Goal: Task Accomplishment & Management: Manage account settings

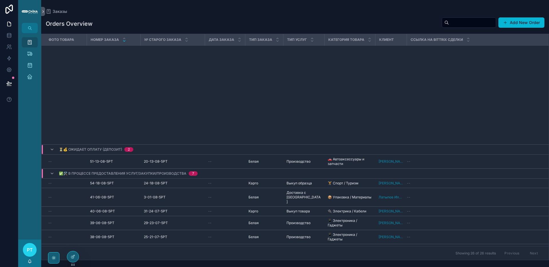
scroll to position [215, 0]
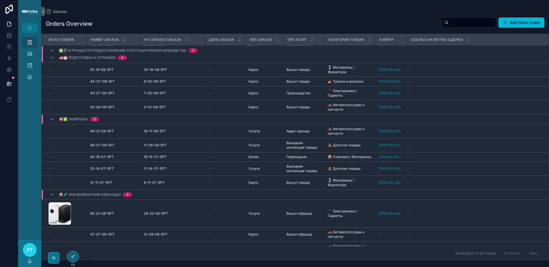
click at [57, 257] on div "scrollable content" at bounding box center [53, 257] width 11 height 11
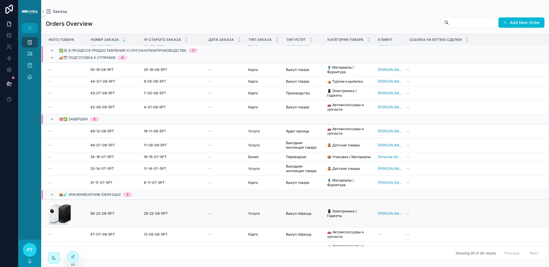
click at [75, 203] on div "CleanShot-2025-08-22-at-13.34.41 .png" at bounding box center [65, 213] width 35 height 23
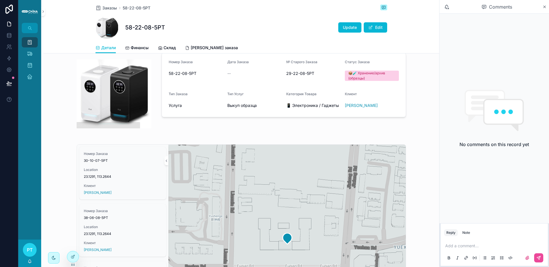
scroll to position [71, 0]
click at [136, 48] on span "Финансы" at bounding box center [140, 48] width 18 height 6
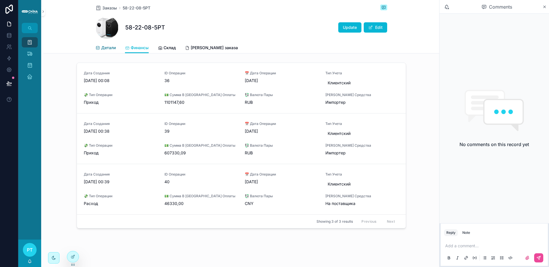
click at [108, 46] on span "Детали" at bounding box center [108, 48] width 15 height 6
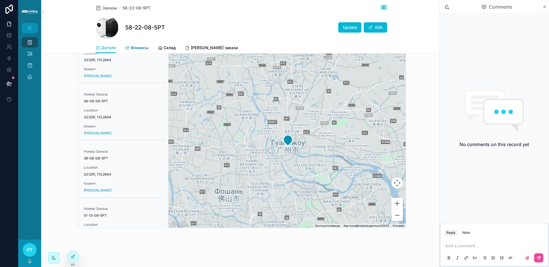
click at [131, 47] on span "Финансы" at bounding box center [140, 48] width 18 height 6
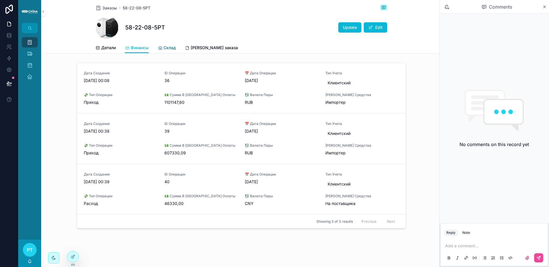
click at [174, 49] on span "Склад" at bounding box center [169, 48] width 12 height 6
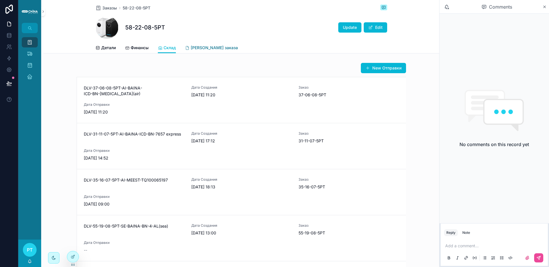
click at [209, 48] on span "[PERSON_NAME] заказа" at bounding box center [214, 48] width 47 height 6
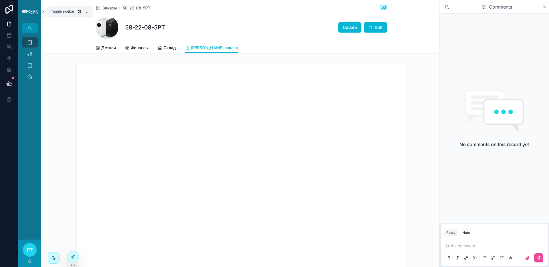
click at [43, 13] on icon "scrollable content" at bounding box center [43, 11] width 4 height 4
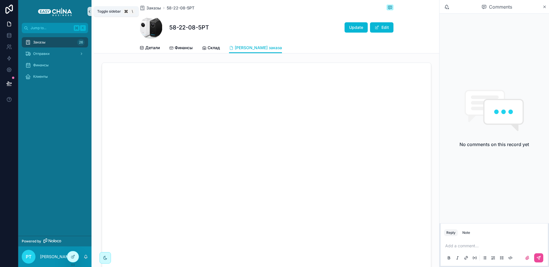
click at [89, 11] on icon "scrollable content" at bounding box center [89, 11] width 4 height 4
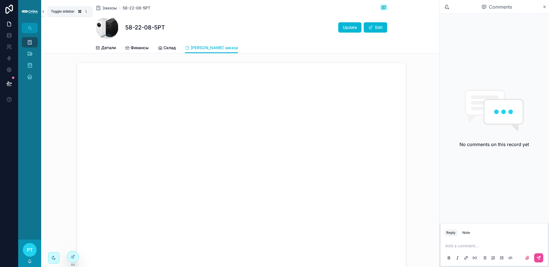
click at [43, 13] on icon "scrollable content" at bounding box center [43, 11] width 4 height 4
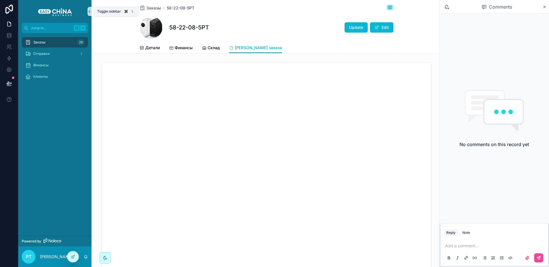
click at [90, 11] on icon "scrollable content" at bounding box center [89, 11] width 4 height 4
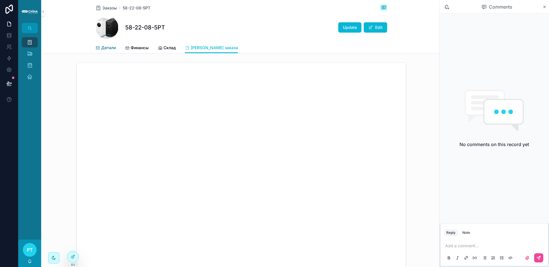
click at [113, 49] on span "Детали" at bounding box center [108, 48] width 15 height 6
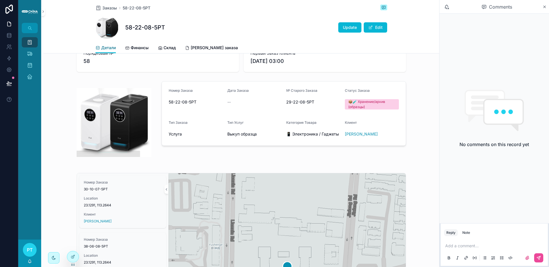
scroll to position [45, 0]
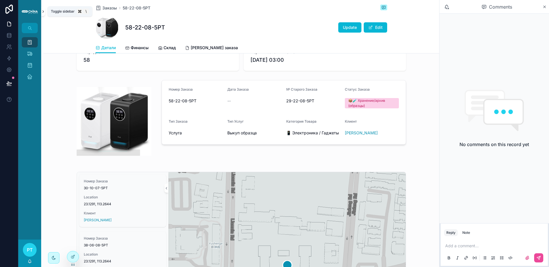
click at [44, 12] on icon "scrollable content" at bounding box center [43, 11] width 4 height 4
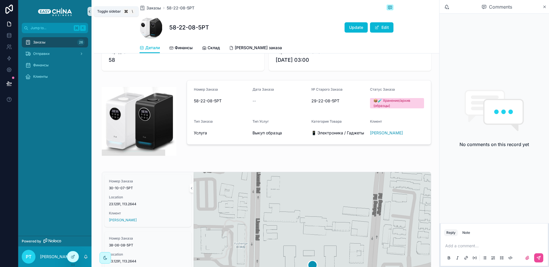
click at [90, 12] on icon "scrollable content" at bounding box center [89, 11] width 4 height 4
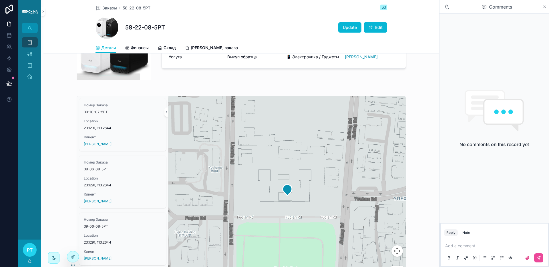
scroll to position [0, 0]
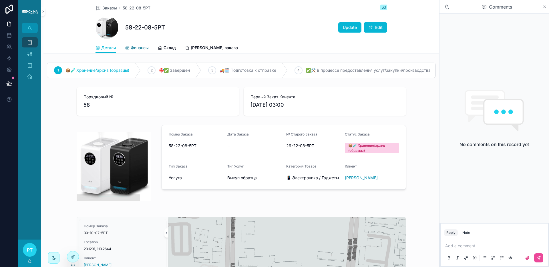
click at [144, 50] on span "Финансы" at bounding box center [140, 48] width 18 height 6
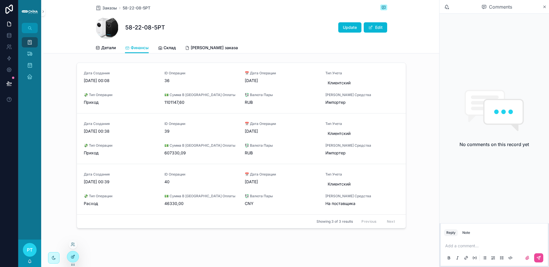
click at [75, 255] on div at bounding box center [72, 256] width 11 height 11
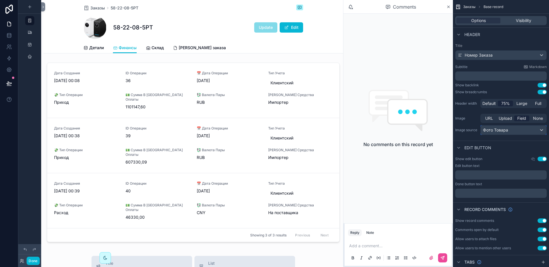
click at [502, 130] on span "Фото Товара" at bounding box center [495, 130] width 25 height 6
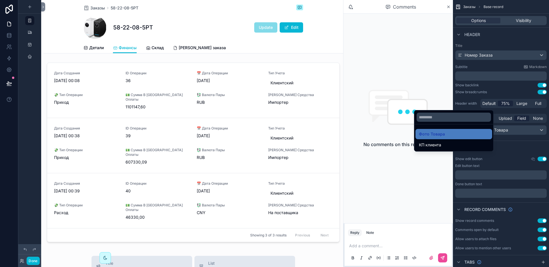
click at [502, 130] on div "scrollable content" at bounding box center [274, 133] width 549 height 267
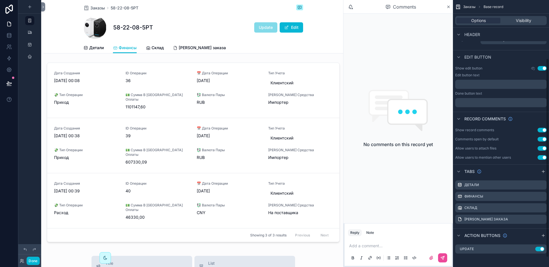
scroll to position [91, 0]
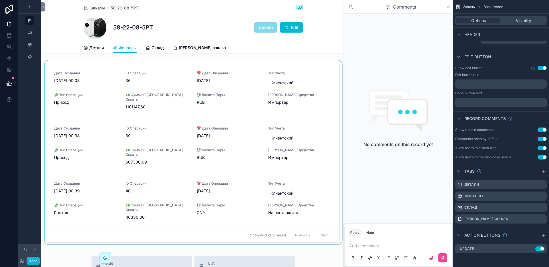
click at [305, 97] on div "scrollable content" at bounding box center [192, 153] width 299 height 186
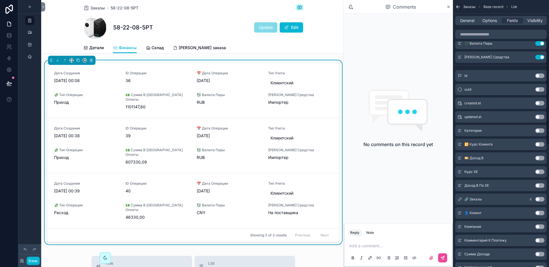
scroll to position [0, 0]
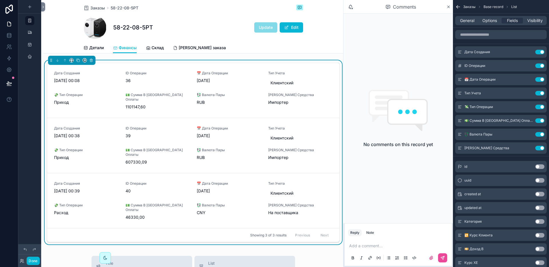
click at [488, 24] on div "General Options Fields Visibility" at bounding box center [500, 20] width 91 height 9
click at [489, 22] on span "Options" at bounding box center [489, 21] width 15 height 6
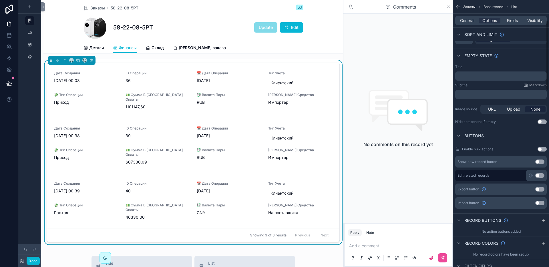
scroll to position [94, 0]
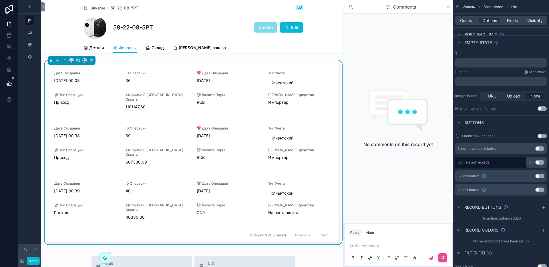
click at [540, 150] on button "Use setting" at bounding box center [539, 148] width 9 height 5
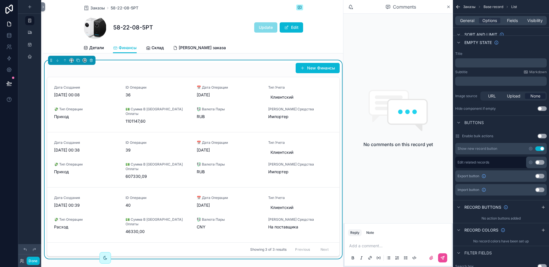
click at [542, 162] on button "Use setting" at bounding box center [539, 162] width 9 height 5
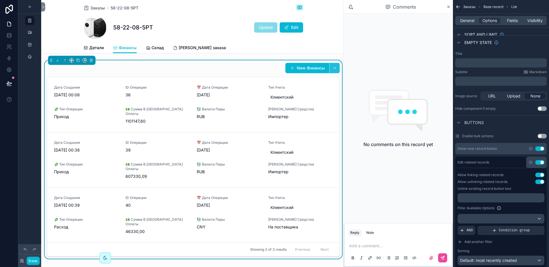
click at [330, 67] on button "scrollable content" at bounding box center [334, 68] width 10 height 10
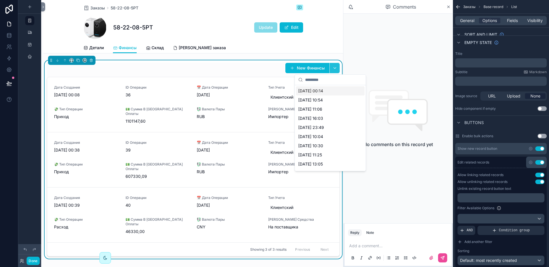
click at [330, 67] on button "scrollable content" at bounding box center [334, 68] width 10 height 10
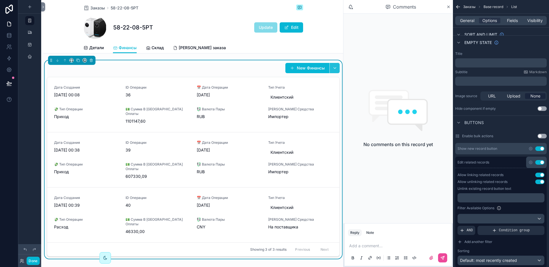
click at [331, 67] on button "scrollable content" at bounding box center [334, 68] width 10 height 10
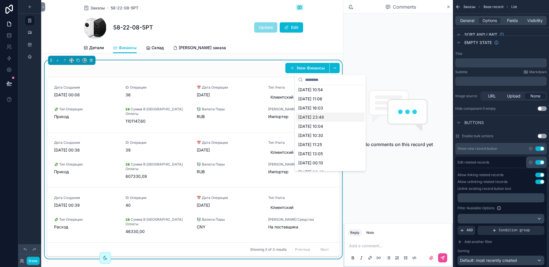
scroll to position [0, 0]
click at [530, 163] on icon "scrollable content" at bounding box center [530, 162] width 1 height 1
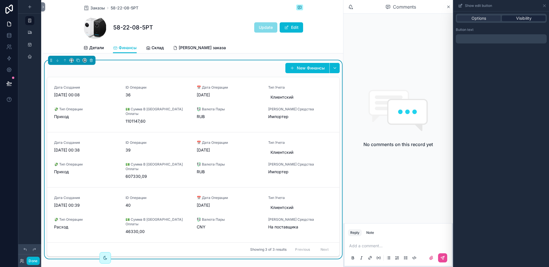
click at [515, 20] on div "Visibility" at bounding box center [524, 18] width 44 height 6
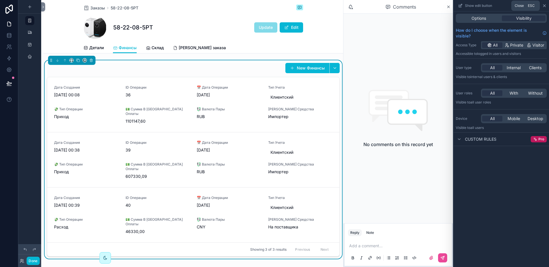
click at [544, 6] on icon at bounding box center [544, 6] width 2 height 2
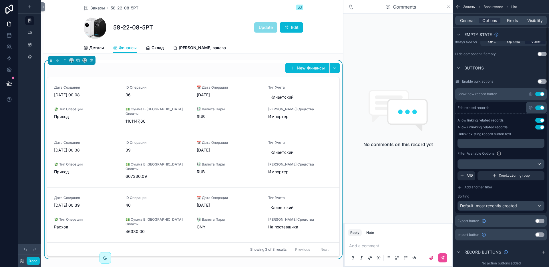
scroll to position [152, 0]
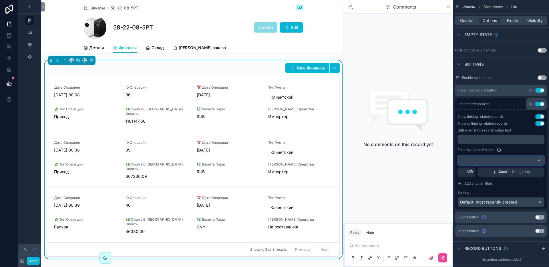
click at [489, 158] on div "scrollable content" at bounding box center [501, 160] width 86 height 9
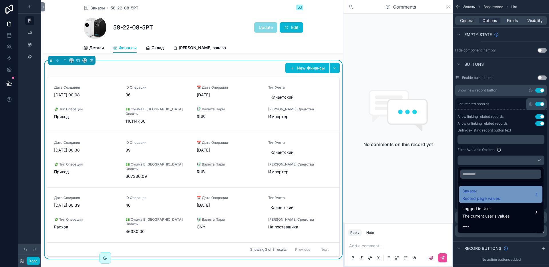
click at [488, 195] on div "Заказы Record page values" at bounding box center [480, 194] width 37 height 14
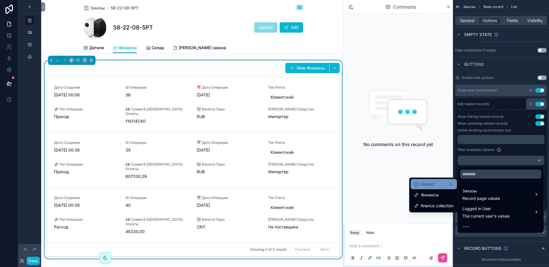
click at [433, 186] on span "Клиент" at bounding box center [428, 184] width 14 height 7
click at [428, 194] on span "Финансы" at bounding box center [430, 194] width 18 height 7
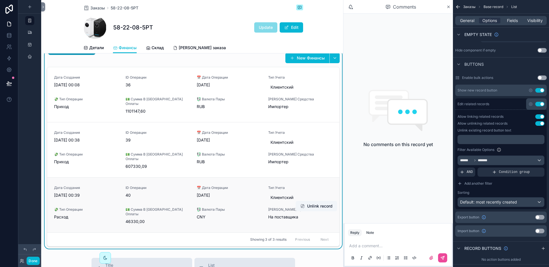
scroll to position [0, 0]
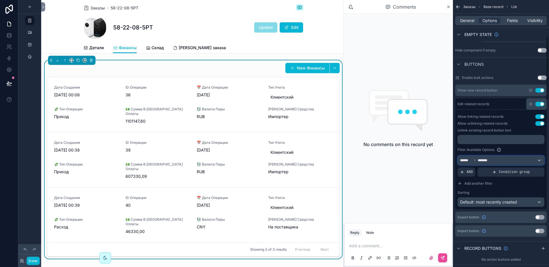
click at [500, 160] on div "****** *******" at bounding box center [501, 160] width 86 height 9
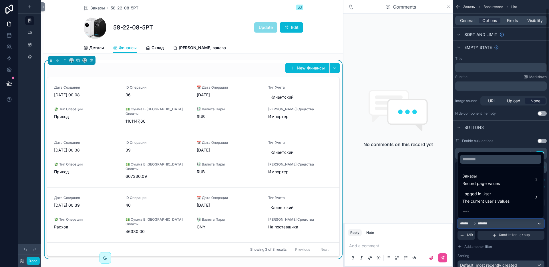
scroll to position [143, 0]
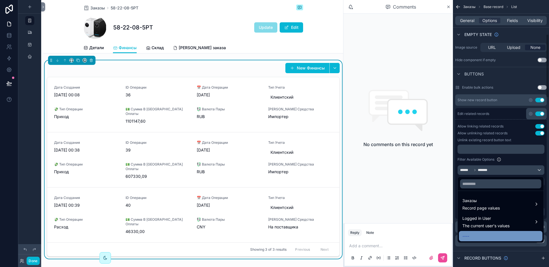
click at [478, 234] on div "----" at bounding box center [500, 236] width 77 height 7
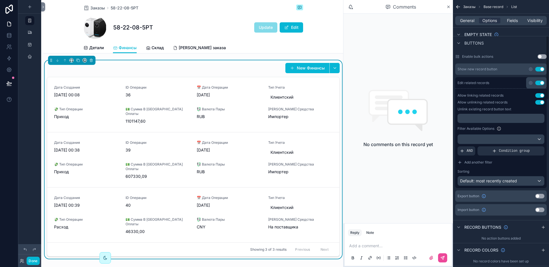
scroll to position [178, 0]
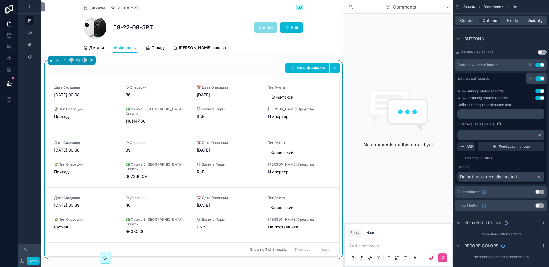
click at [541, 78] on button "Use setting" at bounding box center [539, 78] width 9 height 5
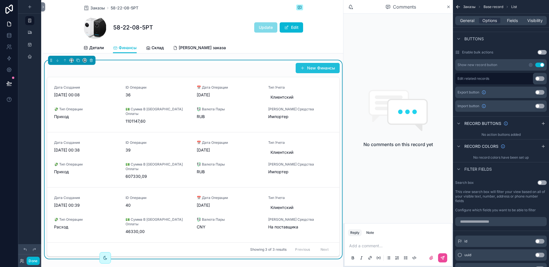
click at [309, 66] on button "New Финансы" at bounding box center [317, 68] width 44 height 10
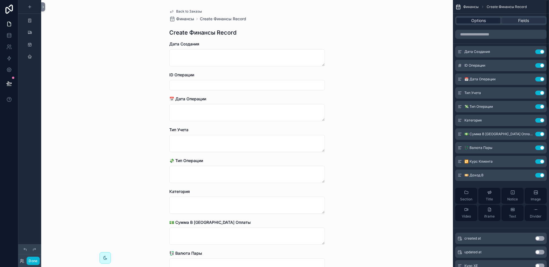
click at [478, 23] on span "Options" at bounding box center [478, 21] width 15 height 6
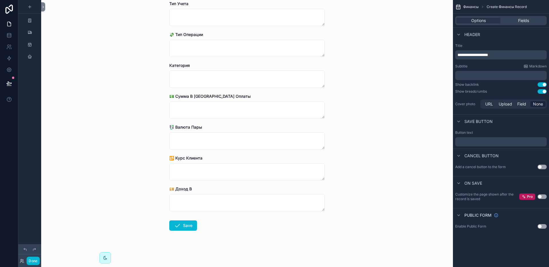
scroll to position [126, 0]
click at [542, 167] on button "Use setting" at bounding box center [541, 167] width 9 height 5
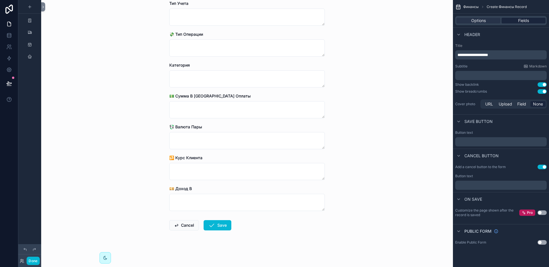
click at [520, 23] on span "Fields" at bounding box center [523, 21] width 11 height 6
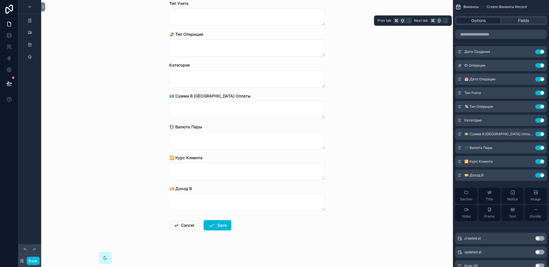
click at [487, 21] on div "Options" at bounding box center [478, 21] width 44 height 6
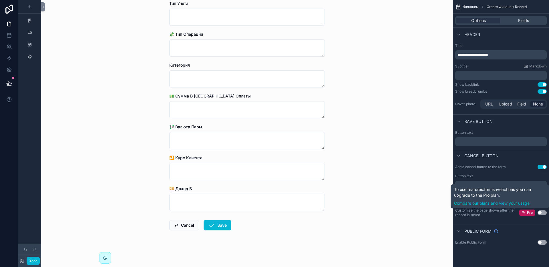
click at [541, 213] on button "Use setting" at bounding box center [541, 212] width 9 height 5
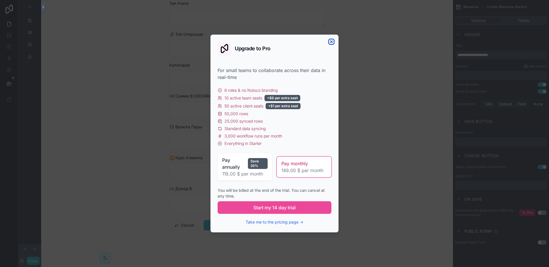
click at [329, 42] on icon "button" at bounding box center [331, 41] width 5 height 5
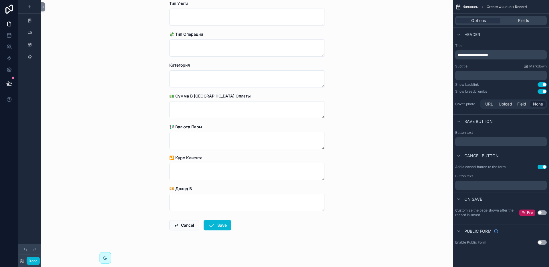
click at [542, 242] on button "Use setting" at bounding box center [541, 242] width 9 height 5
click at [542, 240] on button "Use setting" at bounding box center [541, 242] width 9 height 5
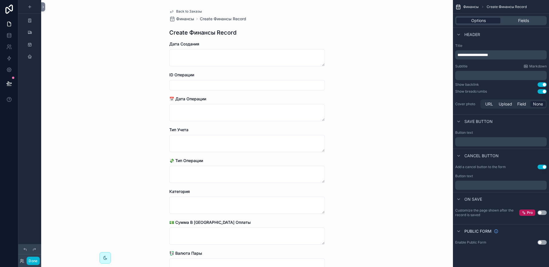
click at [474, 23] on span "Options" at bounding box center [478, 21] width 15 height 6
click at [470, 7] on span "Финансы" at bounding box center [470, 7] width 15 height 5
click at [71, 29] on div "Back to Заказы Финансы Create Финансы Record Create Финансы Record Дата Создани…" at bounding box center [247, 133] width 412 height 267
click at [31, 7] on icon "scrollable content" at bounding box center [29, 7] width 5 height 5
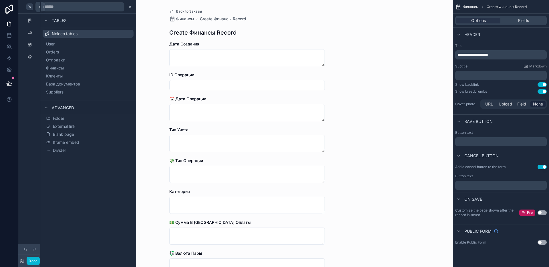
click at [31, 7] on icon "scrollable content" at bounding box center [29, 7] width 5 height 5
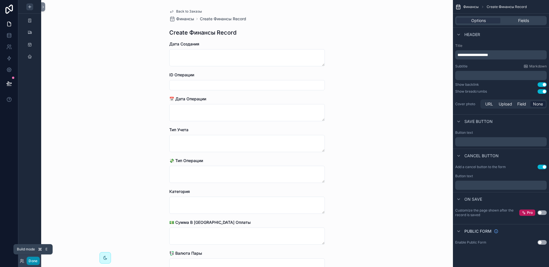
click at [35, 263] on button "Done" at bounding box center [33, 261] width 13 height 8
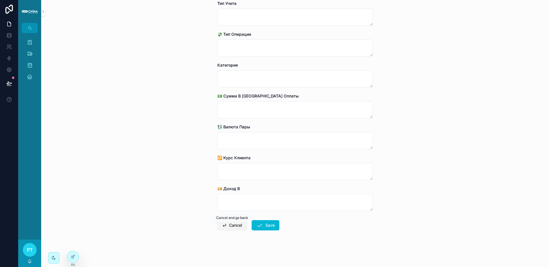
click at [232, 227] on button "Cancel" at bounding box center [232, 225] width 30 height 10
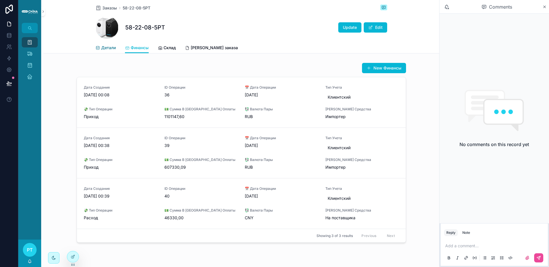
click at [104, 50] on link "Детали" at bounding box center [105, 48] width 20 height 11
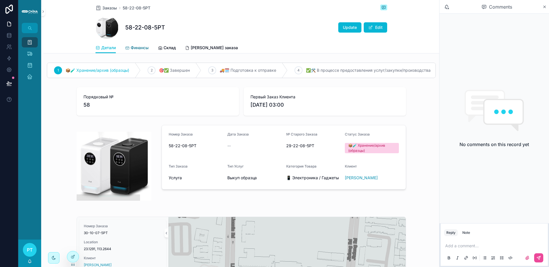
click at [138, 49] on span "Финансы" at bounding box center [140, 48] width 18 height 6
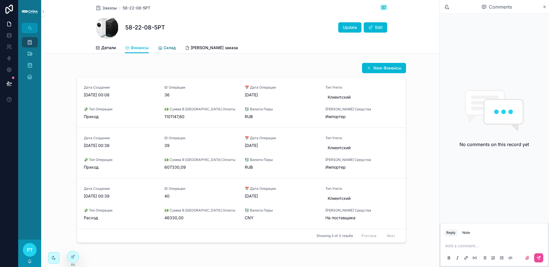
click at [167, 52] on link "Склад" at bounding box center [167, 48] width 18 height 11
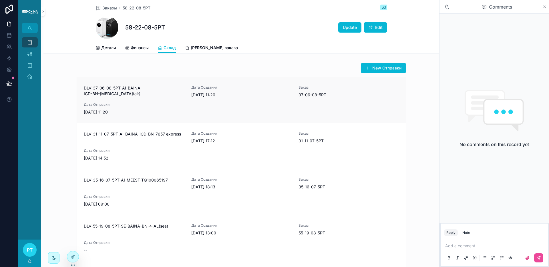
click at [126, 91] on div "DLV-37-06-08-5РТ-AI-BAINA-ICD-BN-[MEDICAL_DATA](air)" at bounding box center [134, 91] width 101 height 13
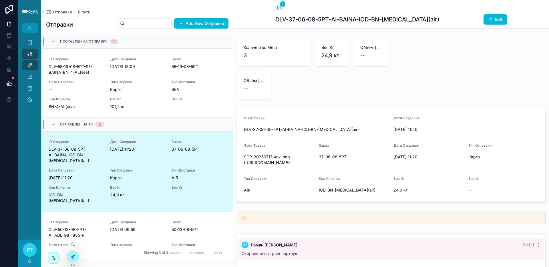
click at [75, 255] on icon at bounding box center [73, 256] width 2 height 2
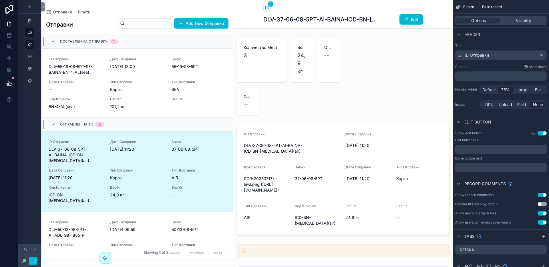
scroll to position [23, 0]
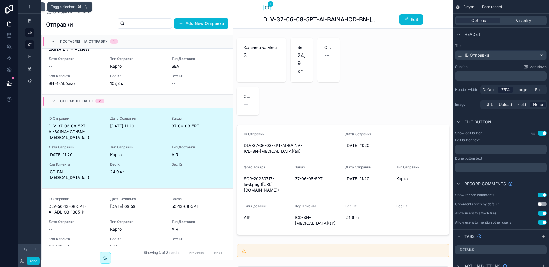
click at [43, 8] on icon at bounding box center [43, 7] width 4 height 4
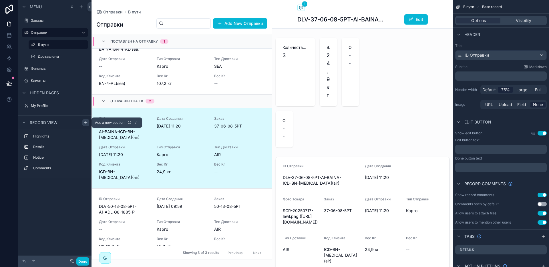
click at [85, 123] on icon "scrollable content" at bounding box center [85, 122] width 5 height 5
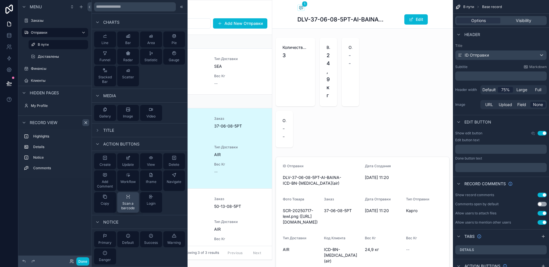
scroll to position [0, 0]
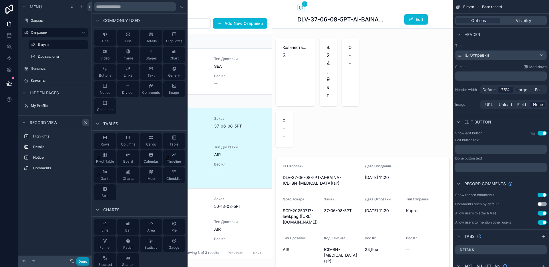
click at [79, 258] on button "Done" at bounding box center [82, 261] width 13 height 8
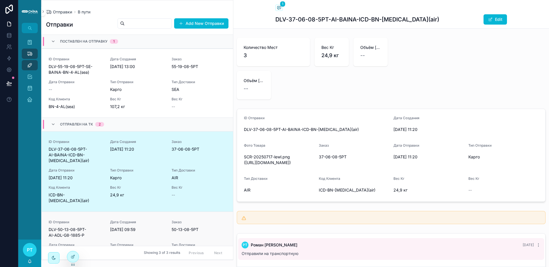
scroll to position [23, 0]
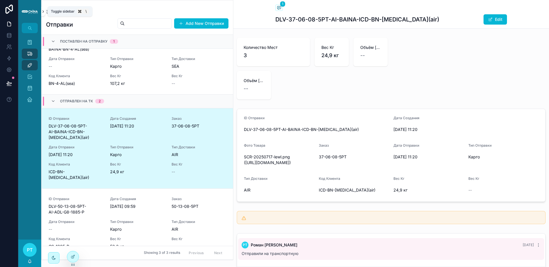
click at [41, 12] on icon "scrollable content" at bounding box center [43, 11] width 4 height 4
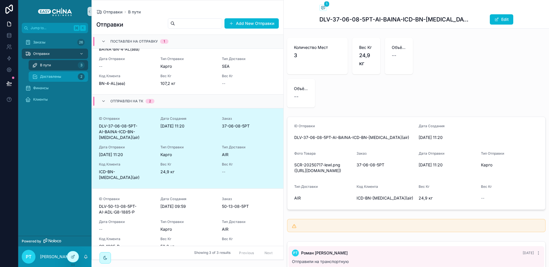
click at [40, 78] on span "Доставлены" at bounding box center [50, 76] width 21 height 5
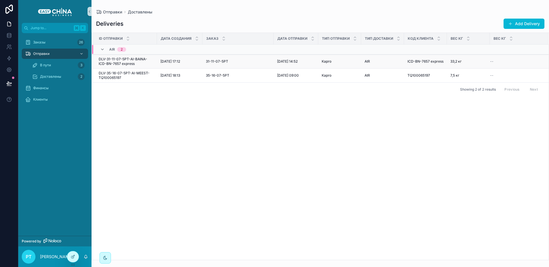
click at [135, 62] on span "DLV-31-11-07-5РТ-AI-BAINA-ICD-BN-7657 express" at bounding box center [126, 61] width 55 height 9
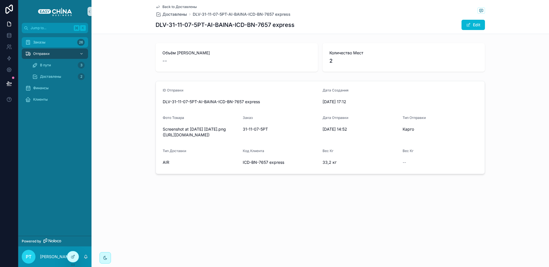
click at [46, 42] on div "Заказы 26" at bounding box center [54, 42] width 59 height 9
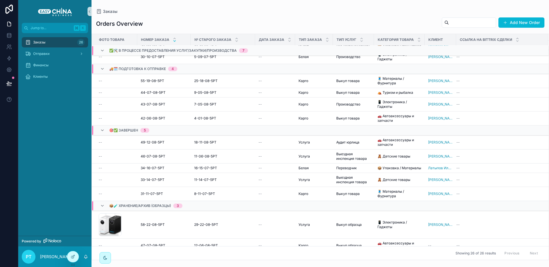
scroll to position [215, 0]
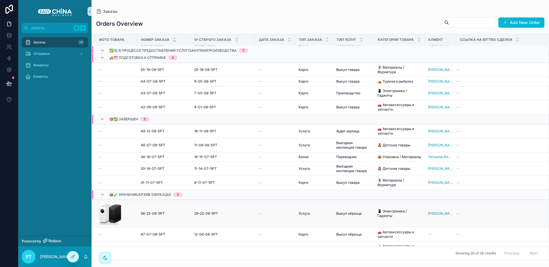
click at [129, 204] on div "CleanShot-2025-08-22-at-13.34.41 .png" at bounding box center [116, 213] width 35 height 23
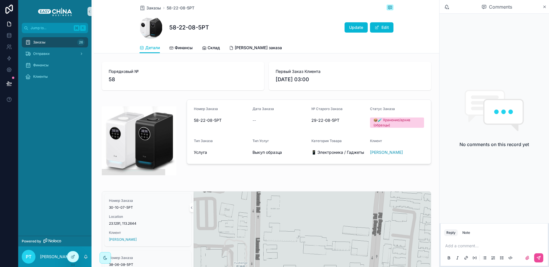
scroll to position [193, 0]
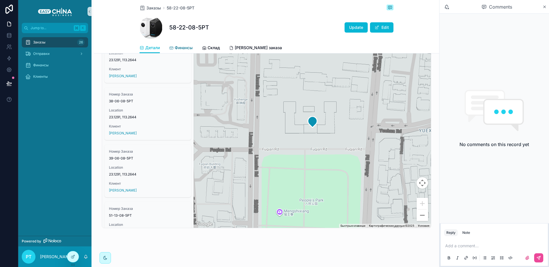
click at [177, 48] on span "Финансы" at bounding box center [184, 48] width 18 height 6
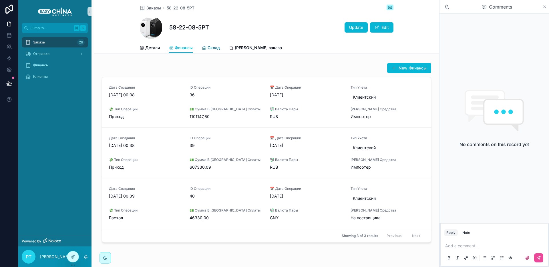
click at [217, 48] on span "Склад" at bounding box center [213, 48] width 12 height 6
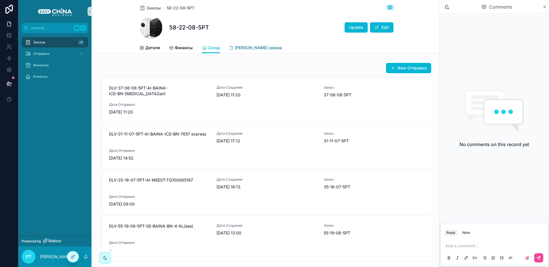
click at [241, 50] on span "[PERSON_NAME] заказа" at bounding box center [258, 48] width 47 height 6
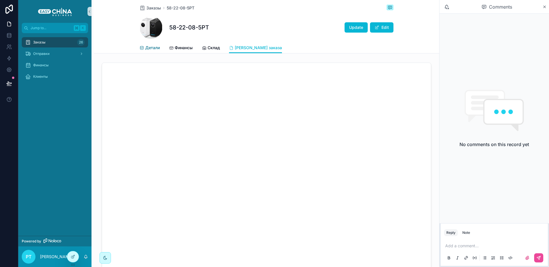
click at [151, 45] on span "Детали" at bounding box center [152, 48] width 15 height 6
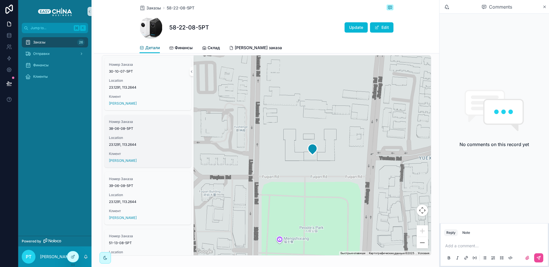
scroll to position [178, 0]
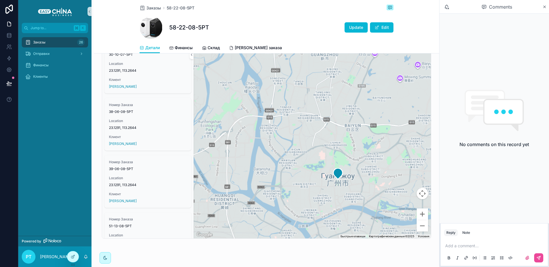
drag, startPoint x: 325, startPoint y: 114, endPoint x: 316, endPoint y: 181, distance: 67.7
click at [316, 181] on div "scrollable content" at bounding box center [311, 139] width 237 height 200
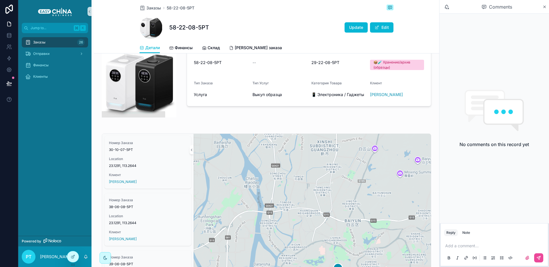
scroll to position [0, 0]
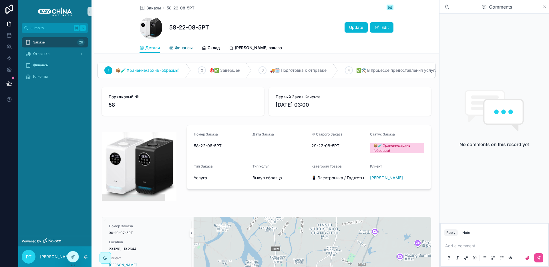
click at [173, 48] on div "Финансы" at bounding box center [181, 48] width 24 height 6
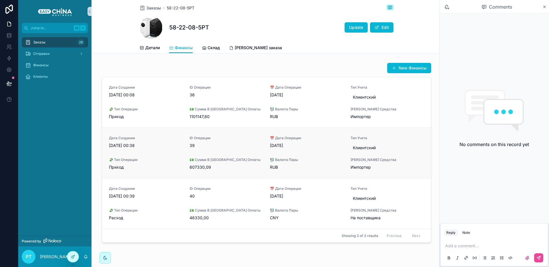
click at [172, 157] on div "Дата Создания [DATE] 00:38 ID Операции 39 📅 Дата Операции [DATE] Тип Учета Клие…" at bounding box center [266, 153] width 315 height 34
click at [55, 53] on div "Отправки" at bounding box center [54, 53] width 59 height 9
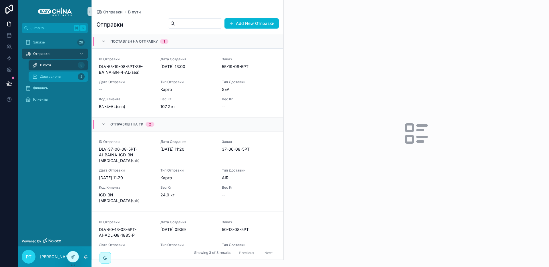
click at [52, 77] on span "Доставлены" at bounding box center [50, 76] width 21 height 5
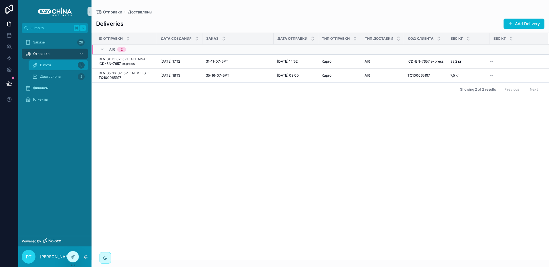
click at [53, 65] on div "В пути 3" at bounding box center [58, 65] width 53 height 9
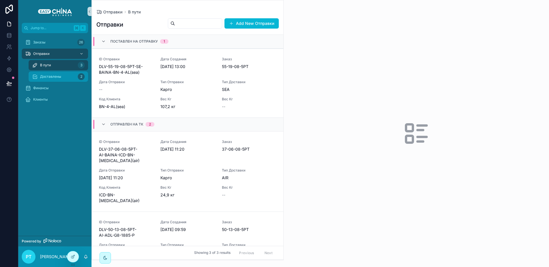
click at [53, 76] on span "Доставлены" at bounding box center [50, 76] width 21 height 5
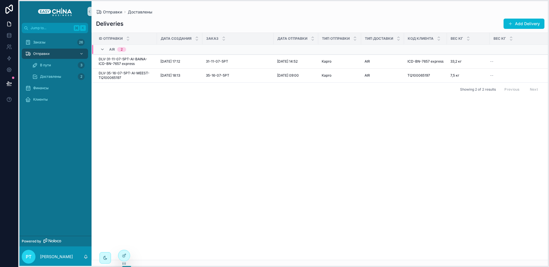
drag, startPoint x: 73, startPoint y: 265, endPoint x: 125, endPoint y: 264, distance: 51.2
click at [125, 264] on icon at bounding box center [124, 263] width 5 height 5
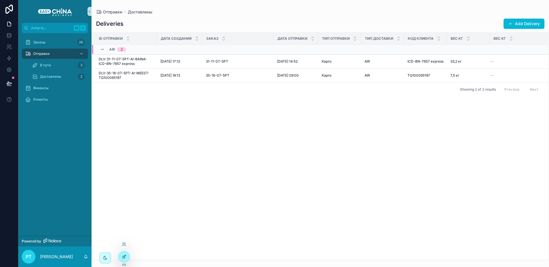
click at [125, 259] on icon at bounding box center [124, 256] width 5 height 5
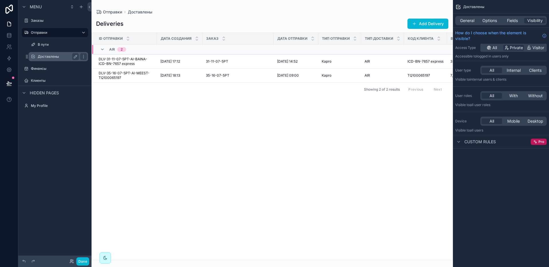
click at [52, 57] on label "Доставлены" at bounding box center [57, 56] width 39 height 5
click at [81, 55] on icon "scrollable content" at bounding box center [83, 56] width 5 height 5
click at [102, 58] on span "Remove" at bounding box center [109, 61] width 15 height 6
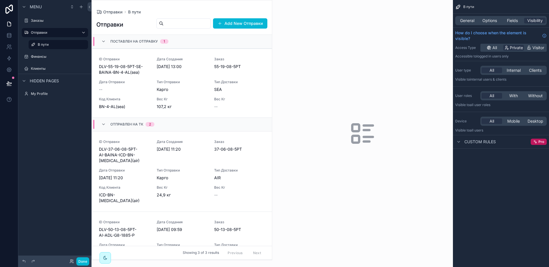
click at [142, 81] on div "scrollable content" at bounding box center [182, 129] width 180 height 259
click at [124, 75] on span "DLV-55-19-08-5РТ-SE-BAINA-BN-4-AL(sea)" at bounding box center [124, 69] width 51 height 11
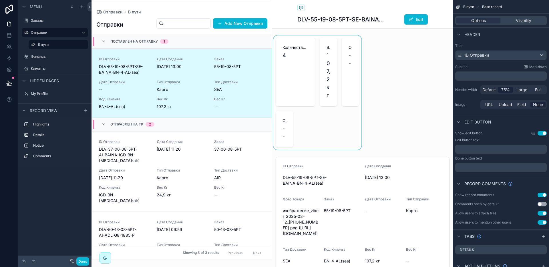
click at [347, 73] on div "scrollable content" at bounding box center [317, 92] width 90 height 114
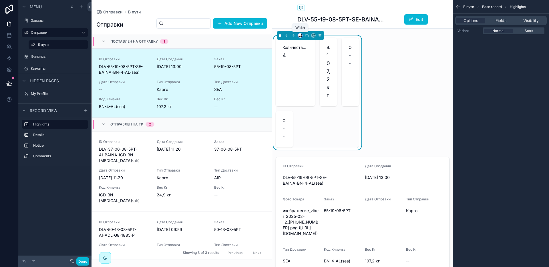
click at [300, 35] on icon "scrollable content" at bounding box center [300, 35] width 4 height 4
click at [81, 260] on div "scrollable content" at bounding box center [274, 133] width 549 height 267
click at [82, 260] on button "Done" at bounding box center [82, 261] width 13 height 8
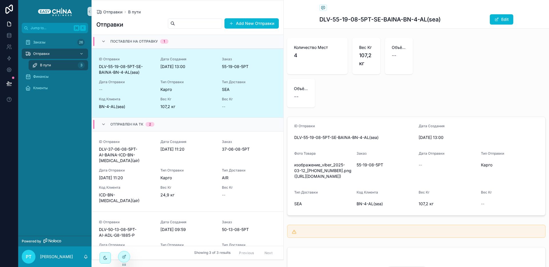
scroll to position [14, 0]
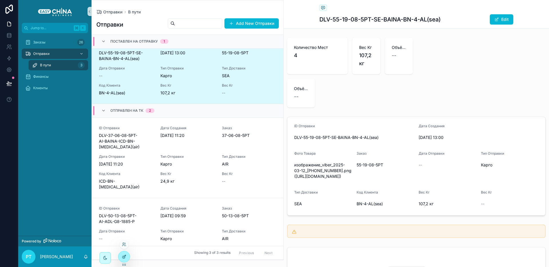
click at [123, 256] on icon at bounding box center [124, 256] width 5 height 5
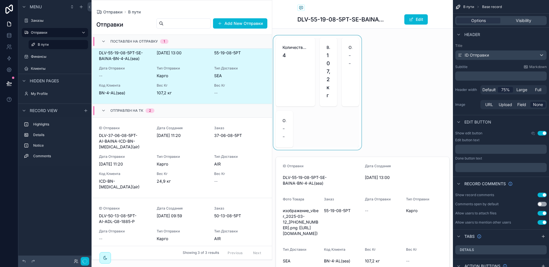
click at [334, 85] on div "scrollable content" at bounding box center [317, 92] width 90 height 114
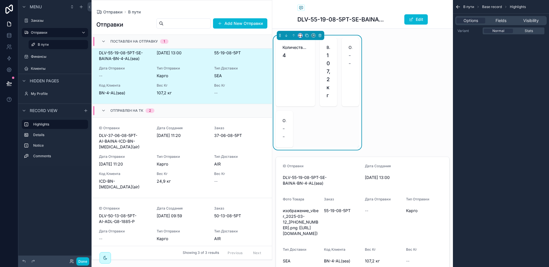
click at [300, 35] on icon "scrollable content" at bounding box center [300, 35] width 4 height 4
click at [313, 48] on span "Default" at bounding box center [309, 46] width 13 height 7
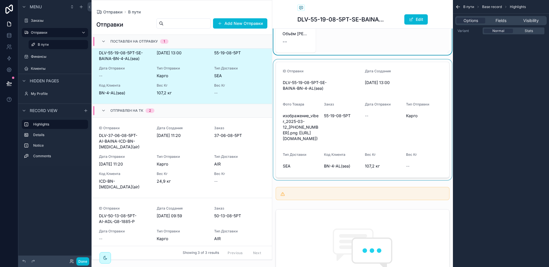
scroll to position [47, 0]
click at [334, 129] on div "scrollable content" at bounding box center [362, 119] width 181 height 121
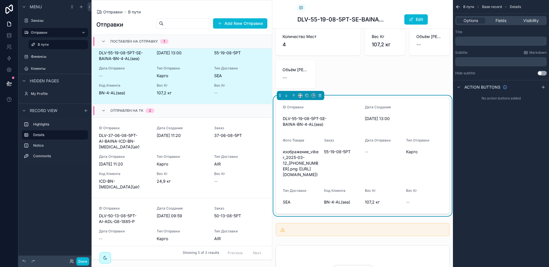
scroll to position [0, 0]
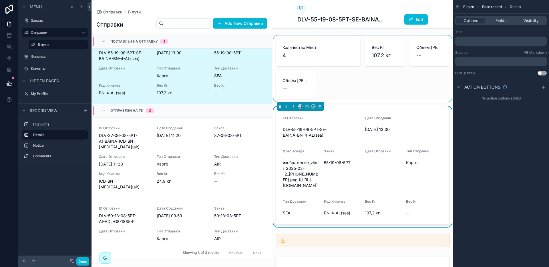
click at [339, 56] on div "scrollable content" at bounding box center [362, 68] width 181 height 66
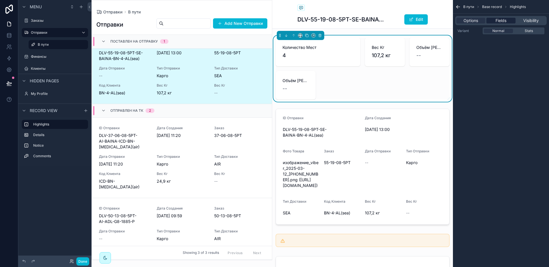
click at [497, 21] on span "Fields" at bounding box center [500, 21] width 11 height 6
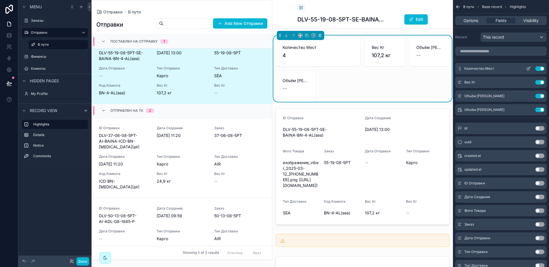
click at [530, 68] on icon "scrollable content" at bounding box center [528, 68] width 5 height 5
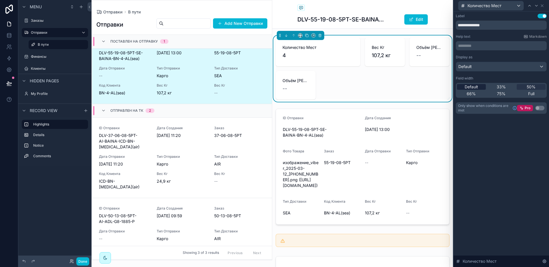
click at [483, 86] on div "Default" at bounding box center [471, 87] width 29 height 6
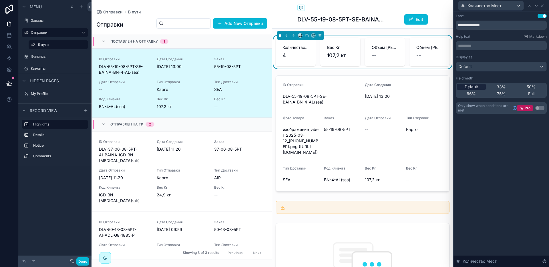
scroll to position [14, 0]
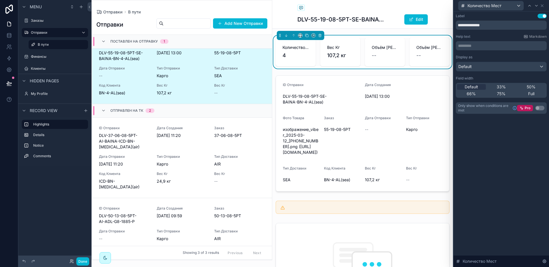
click at [503, 151] on div "**********" at bounding box center [500, 138] width 95 height 255
click at [85, 259] on button "Done" at bounding box center [82, 261] width 13 height 8
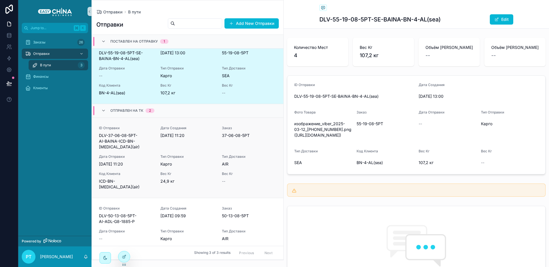
click at [171, 126] on span "Дата Создания" at bounding box center [187, 128] width 55 height 5
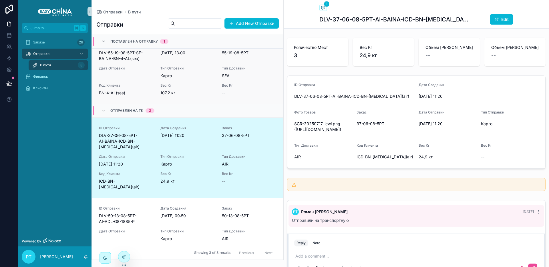
click at [175, 97] on link "ID Отправки DLV-55-19-08-5РТ-SE-BAINA-BN-4-AL(sea) Дата Создания [DATE] 13:00 З…" at bounding box center [187, 69] width 191 height 69
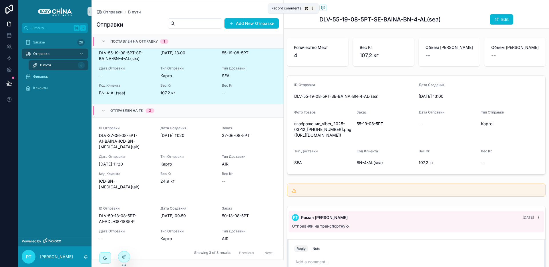
click at [323, 8] on icon "scrollable content" at bounding box center [323, 7] width 5 height 5
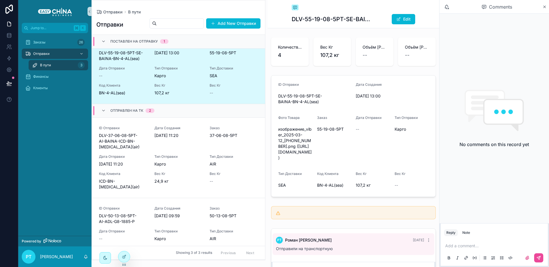
click at [294, 8] on icon "scrollable content" at bounding box center [294, 8] width 1 height 0
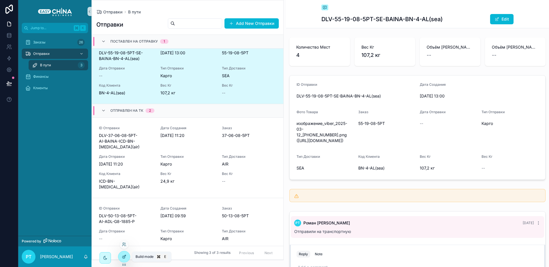
click at [122, 257] on icon at bounding box center [123, 257] width 3 height 3
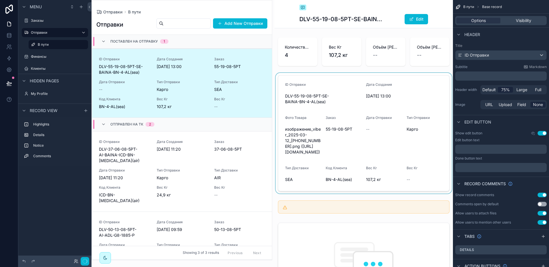
scroll to position [14, 0]
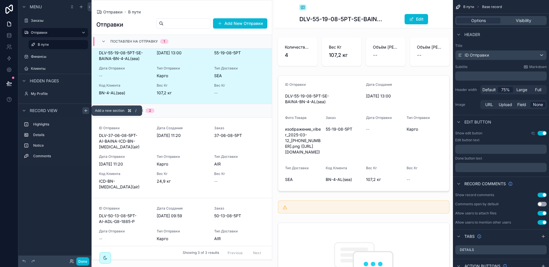
click at [86, 112] on icon "scrollable content" at bounding box center [85, 110] width 5 height 5
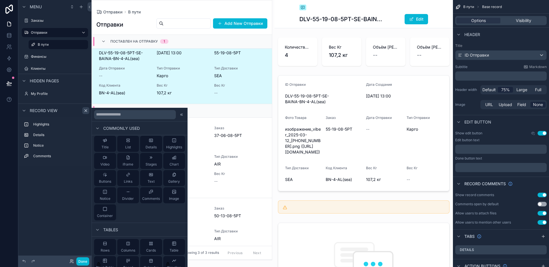
scroll to position [0, 0]
click at [165, 165] on button "Chart" at bounding box center [174, 163] width 22 height 16
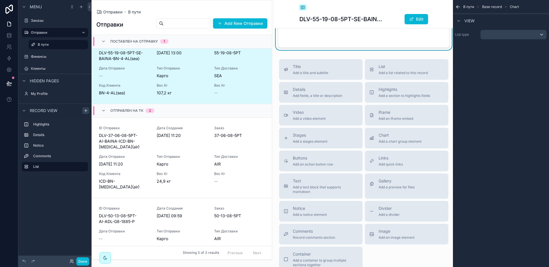
scroll to position [401, 0]
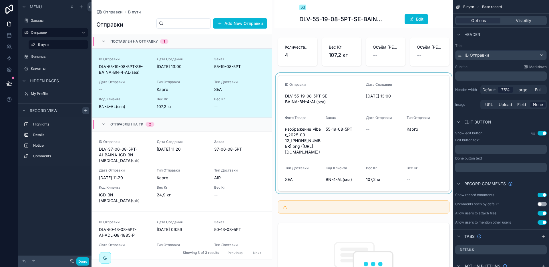
scroll to position [14, 0]
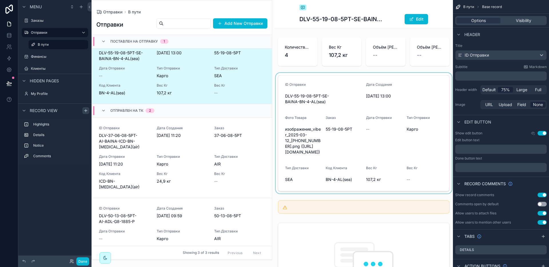
click at [403, 148] on div "scrollable content" at bounding box center [363, 133] width 178 height 121
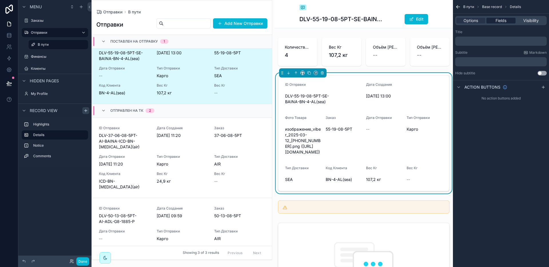
click at [505, 23] on span "Fields" at bounding box center [500, 21] width 11 height 6
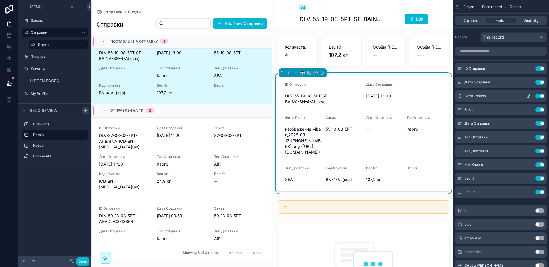
click at [538, 95] on button "Use setting" at bounding box center [539, 96] width 9 height 5
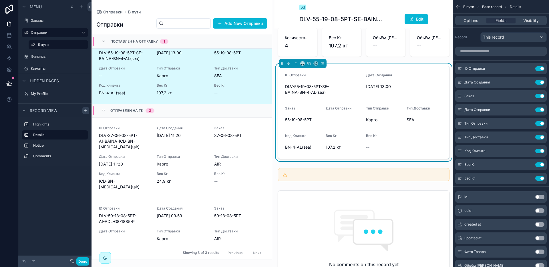
scroll to position [0, 0]
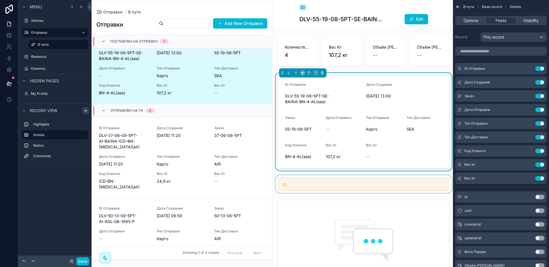
click at [303, 185] on div "scrollable content" at bounding box center [363, 184] width 178 height 18
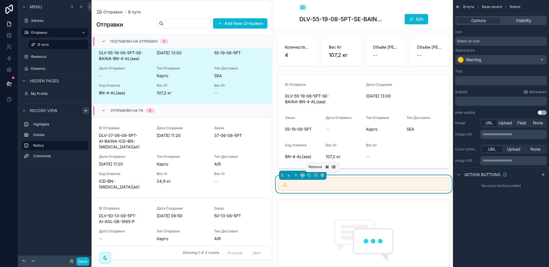
click at [324, 177] on button "scrollable content" at bounding box center [322, 175] width 6 height 6
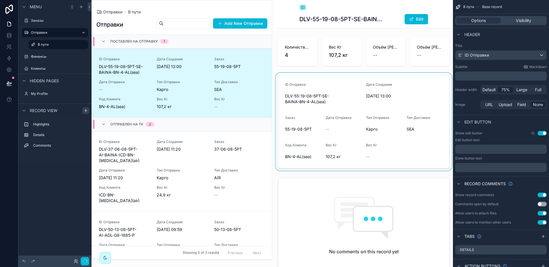
scroll to position [14, 0]
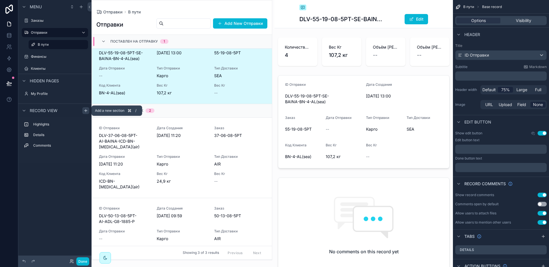
click at [85, 111] on icon "scrollable content" at bounding box center [85, 110] width 5 height 5
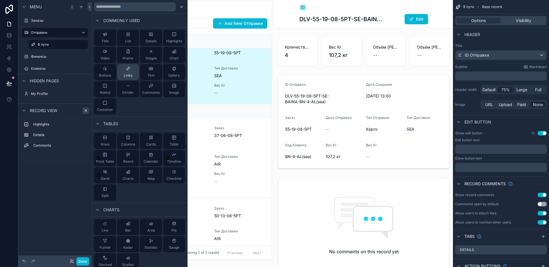
click at [130, 75] on span "Links" at bounding box center [128, 75] width 9 height 5
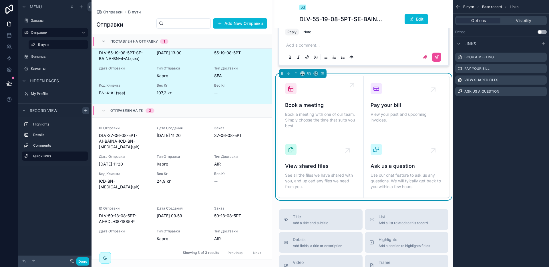
scroll to position [256, 0]
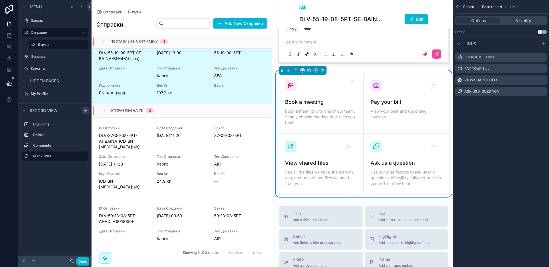
click at [289, 87] on icon "scrollable content" at bounding box center [290, 85] width 7 height 7
click at [306, 90] on div "Book a meeting Book a meeting with one of our team. Simply choose the time that…" at bounding box center [320, 103] width 71 height 47
click at [544, 81] on div "View shared files" at bounding box center [500, 79] width 91 height 9
click at [543, 81] on icon "scrollable content" at bounding box center [542, 80] width 5 height 5
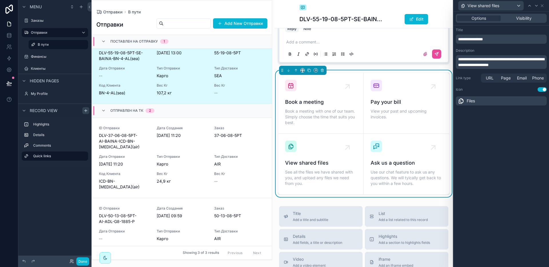
click at [492, 101] on div "Files" at bounding box center [501, 100] width 91 height 9
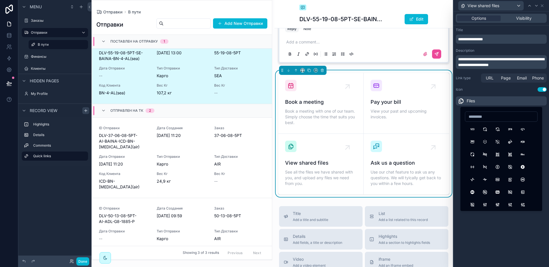
click at [492, 101] on div "Files" at bounding box center [501, 100] width 91 height 9
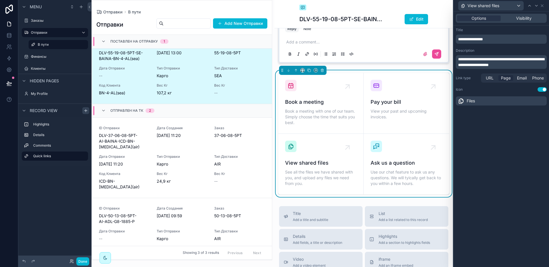
click at [508, 79] on span "Page" at bounding box center [506, 78] width 10 height 6
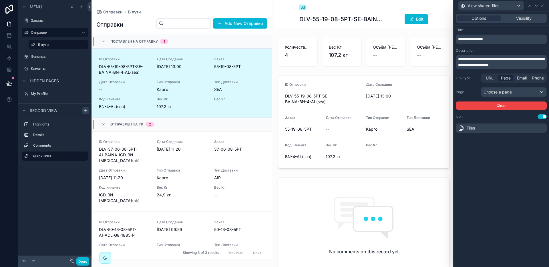
scroll to position [14, 0]
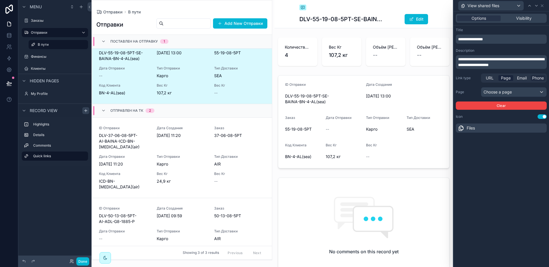
click at [540, 80] on span "Phone" at bounding box center [538, 78] width 12 height 6
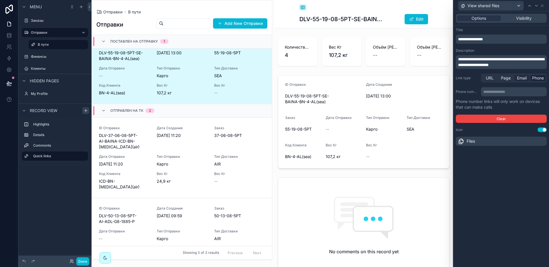
click at [523, 79] on span "Email" at bounding box center [522, 78] width 10 height 6
click at [511, 78] on div "Page" at bounding box center [505, 78] width 15 height 6
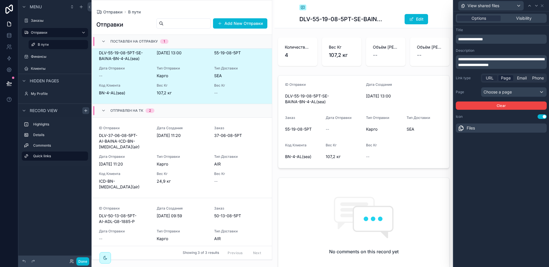
click at [495, 78] on div "URL" at bounding box center [489, 78] width 15 height 6
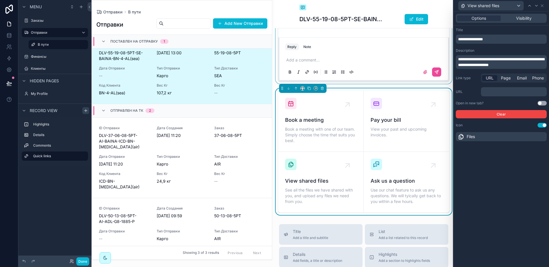
scroll to position [240, 0]
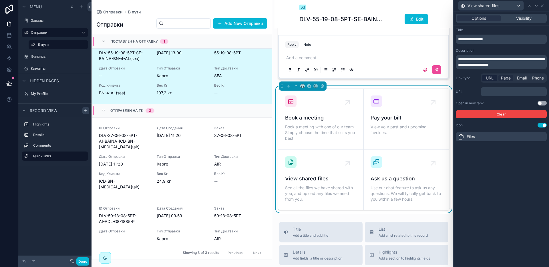
click at [508, 77] on span "Page" at bounding box center [506, 78] width 10 height 6
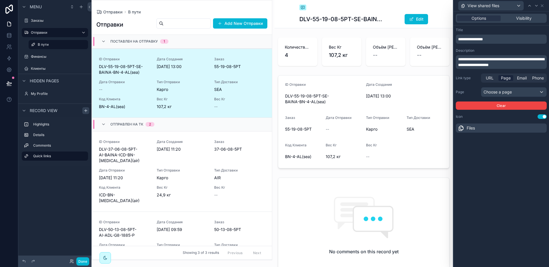
scroll to position [14, 0]
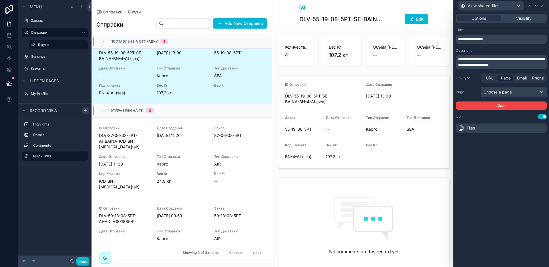
click at [503, 89] on div "Choose a page" at bounding box center [513, 91] width 65 height 9
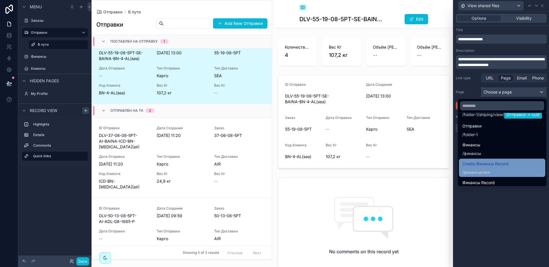
scroll to position [245, 0]
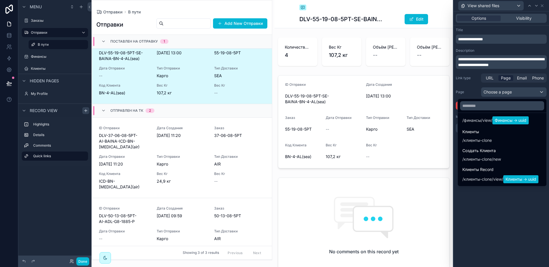
click at [520, 226] on div at bounding box center [500, 133] width 95 height 267
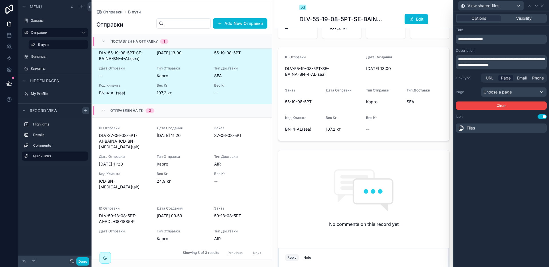
scroll to position [184, 0]
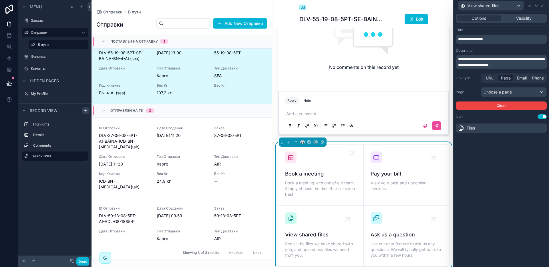
click at [353, 170] on span "Book a meeting" at bounding box center [320, 174] width 71 height 8
click at [322, 142] on icon "scrollable content" at bounding box center [322, 142] width 0 height 1
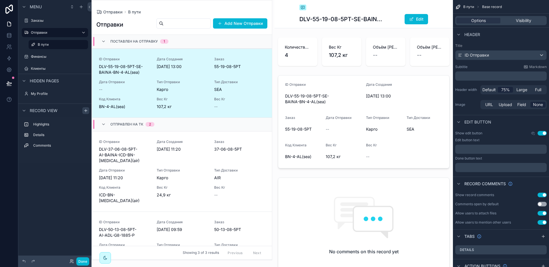
scroll to position [14, 0]
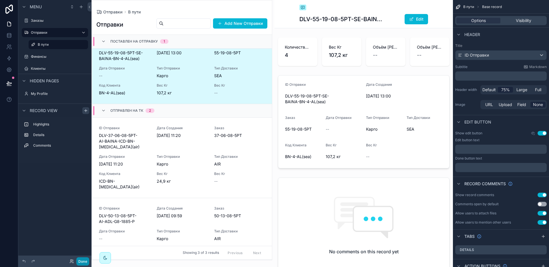
click at [82, 263] on button "Done" at bounding box center [82, 261] width 13 height 8
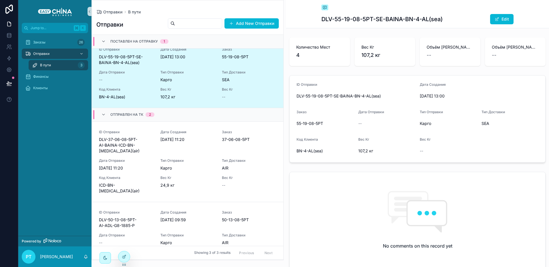
scroll to position [0, 0]
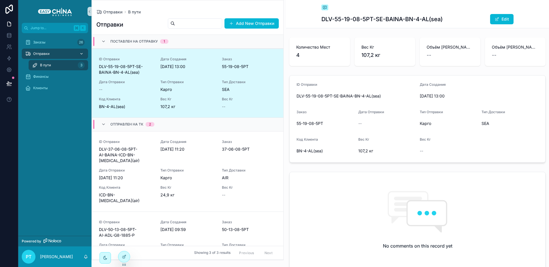
click at [49, 53] on span "Отправки" at bounding box center [41, 53] width 16 height 5
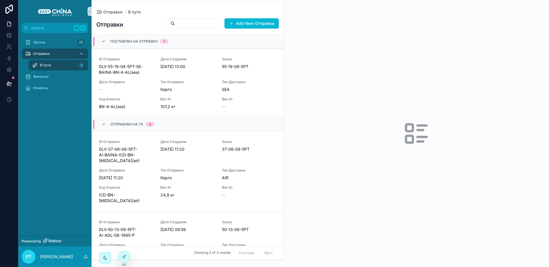
click at [49, 53] on span "Отправки" at bounding box center [41, 53] width 16 height 5
click at [119, 255] on div at bounding box center [123, 256] width 11 height 11
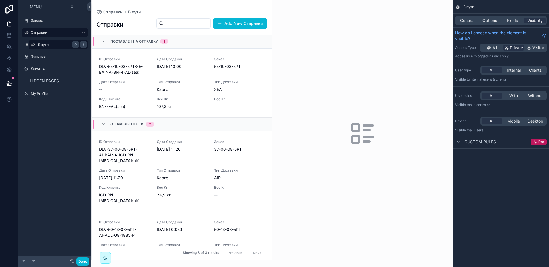
click at [61, 43] on label "В пути" at bounding box center [57, 44] width 39 height 5
click at [83, 43] on icon "scrollable content" at bounding box center [83, 43] width 0 height 0
click at [101, 49] on button "Remove" at bounding box center [106, 49] width 22 height 6
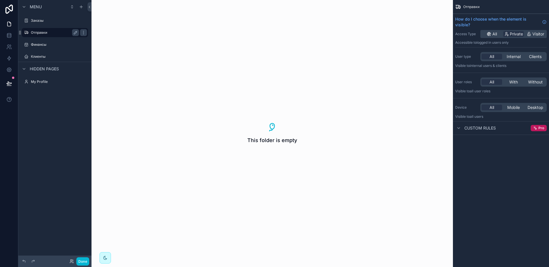
click at [61, 36] on div "Отправки" at bounding box center [55, 32] width 48 height 7
click at [49, 35] on div "Отправки" at bounding box center [55, 32] width 48 height 7
click at [82, 261] on button "Done" at bounding box center [82, 261] width 13 height 8
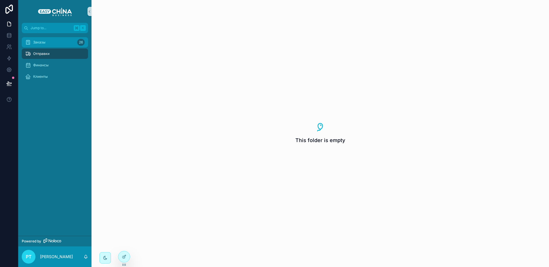
click at [49, 43] on div "Заказы 26" at bounding box center [54, 42] width 59 height 9
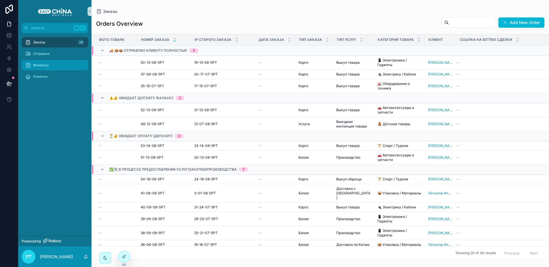
click at [50, 65] on div "Финансы" at bounding box center [54, 65] width 59 height 9
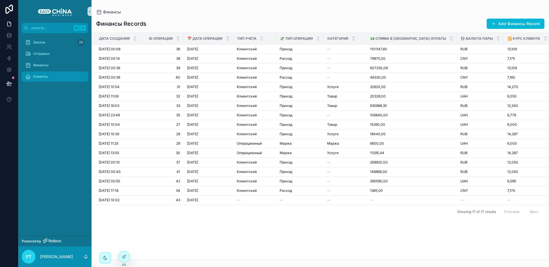
click at [45, 78] on span "Клиенты" at bounding box center [40, 76] width 15 height 5
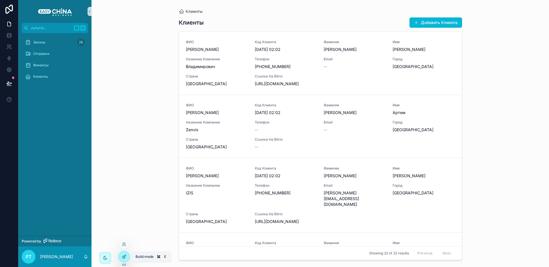
click at [120, 257] on div at bounding box center [123, 256] width 11 height 11
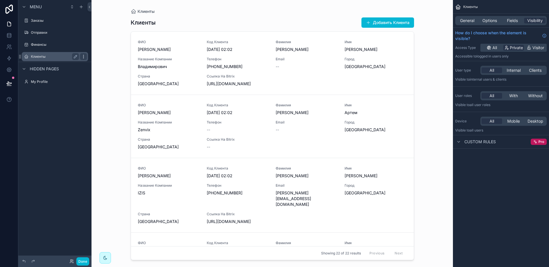
click at [82, 57] on icon "scrollable content" at bounding box center [83, 56] width 5 height 5
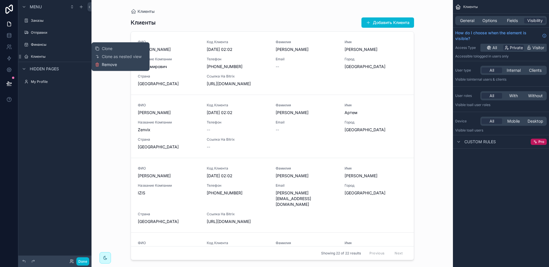
click at [105, 65] on span "Remove" at bounding box center [109, 65] width 15 height 6
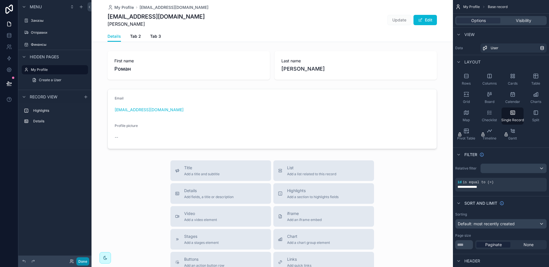
click at [89, 259] on button "Done" at bounding box center [82, 261] width 13 height 8
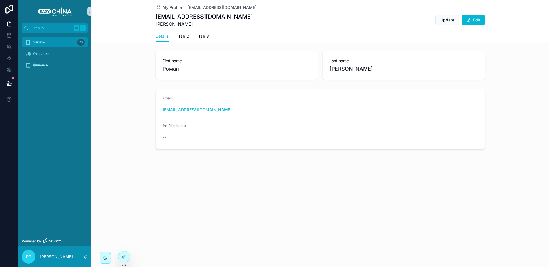
click at [50, 44] on div "Заказы 26" at bounding box center [54, 42] width 59 height 9
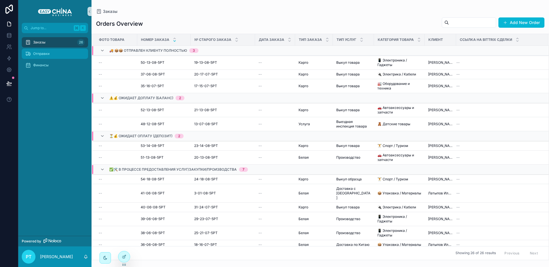
click at [47, 56] on div "Отправки" at bounding box center [54, 53] width 59 height 9
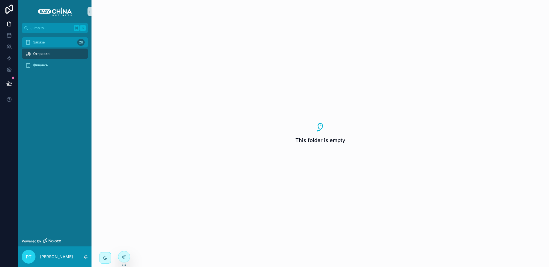
click at [47, 45] on div "Заказы 26" at bounding box center [54, 42] width 59 height 9
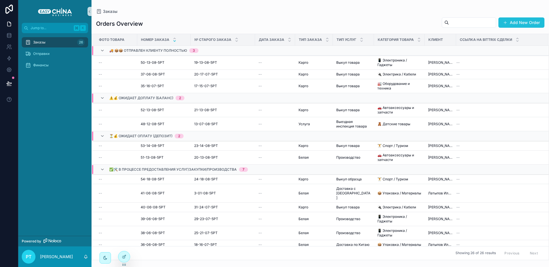
click at [515, 20] on button "Add New Order" at bounding box center [521, 22] width 46 height 10
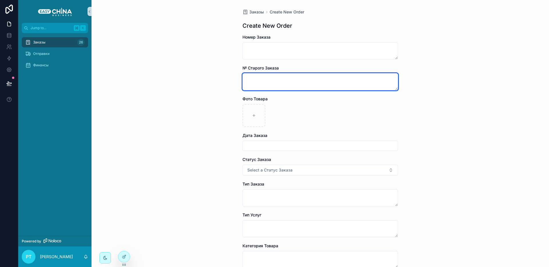
click at [272, 78] on textarea "scrollable content" at bounding box center [319, 81] width 155 height 17
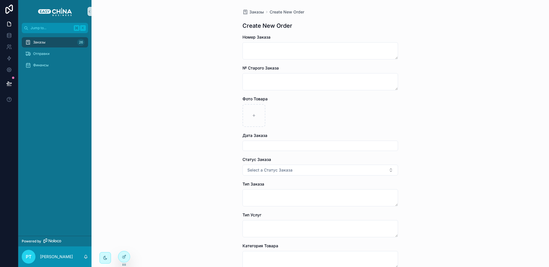
click at [265, 117] on div "scrollable content" at bounding box center [319, 115] width 155 height 23
click at [257, 117] on div "scrollable content" at bounding box center [253, 115] width 23 height 23
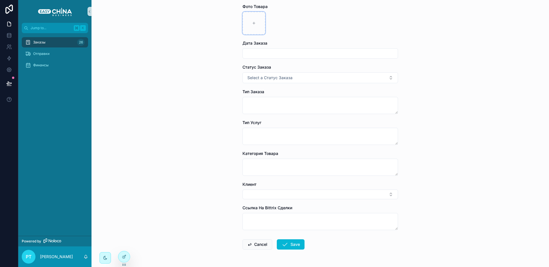
scroll to position [111, 0]
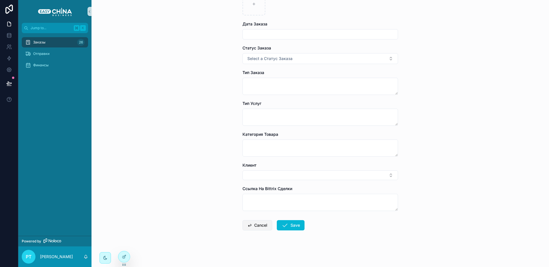
click at [257, 225] on button "Cancel" at bounding box center [257, 225] width 30 height 10
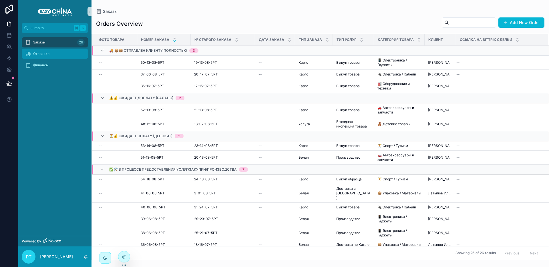
click at [43, 53] on span "Отправки" at bounding box center [41, 53] width 16 height 5
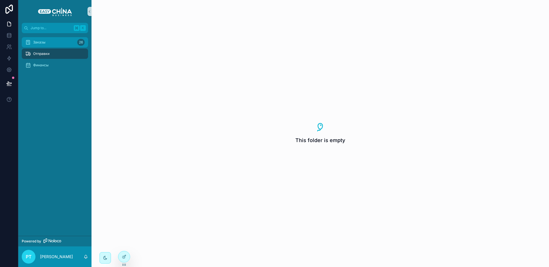
click at [48, 46] on div "Заказы 26" at bounding box center [54, 42] width 59 height 9
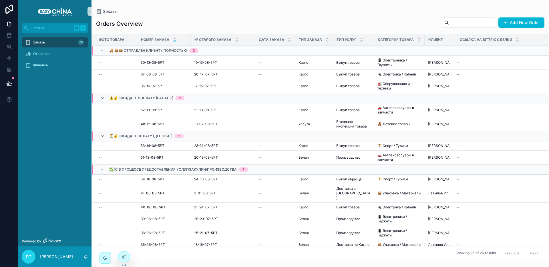
click at [45, 252] on div "РТ [PERSON_NAME]" at bounding box center [54, 256] width 73 height 21
click at [44, 256] on p "[PERSON_NAME]" at bounding box center [56, 257] width 33 height 6
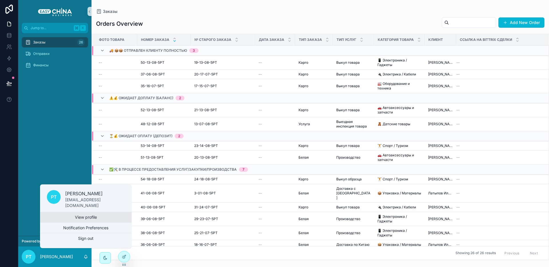
click at [76, 219] on link "View profile" at bounding box center [85, 217] width 91 height 10
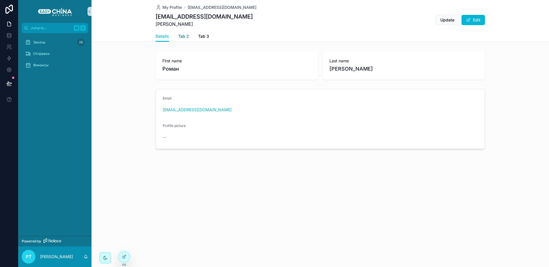
click at [183, 37] on span "Tab 2" at bounding box center [183, 36] width 11 height 6
click at [204, 36] on span "Tab 3" at bounding box center [203, 36] width 11 height 6
click at [163, 37] on span "Details" at bounding box center [161, 36] width 13 height 6
click at [39, 39] on div "Заказы 26" at bounding box center [54, 42] width 59 height 9
